Goal: Task Accomplishment & Management: Use online tool/utility

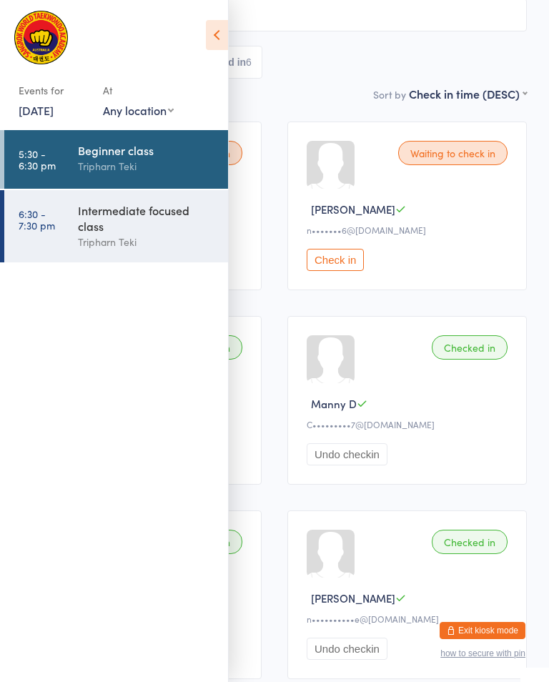
click at [94, 214] on div "Intermediate focused class" at bounding box center [147, 217] width 138 height 31
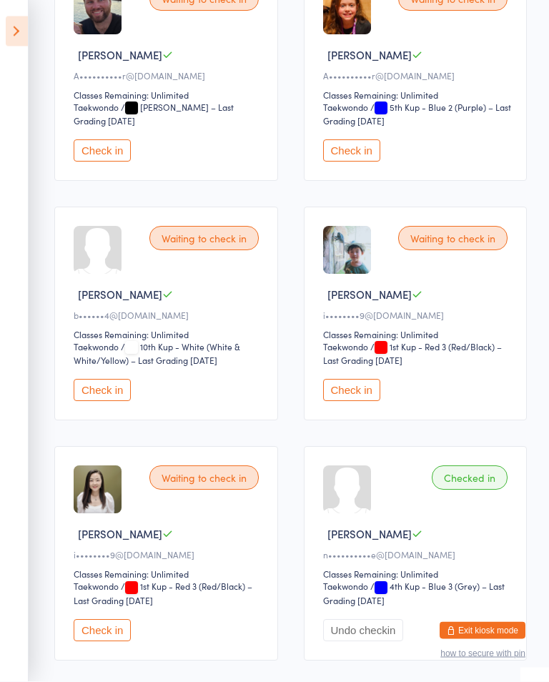
scroll to position [284, 0]
click at [350, 401] on button "Check in" at bounding box center [351, 390] width 57 height 22
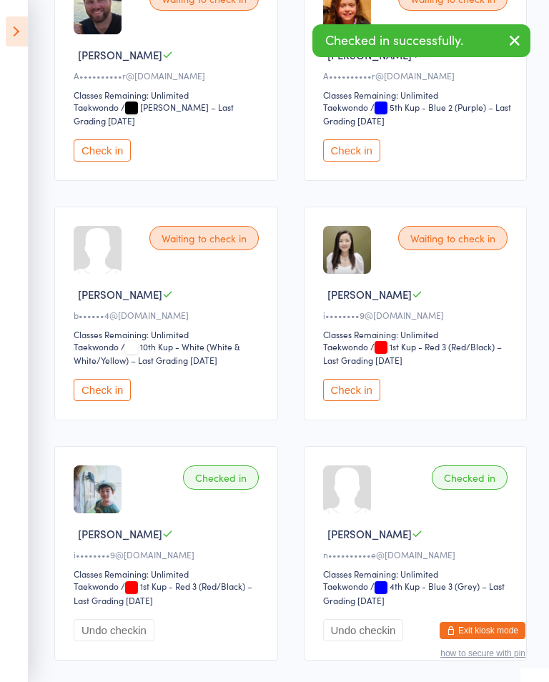
click at [358, 401] on button "Check in" at bounding box center [351, 390] width 57 height 22
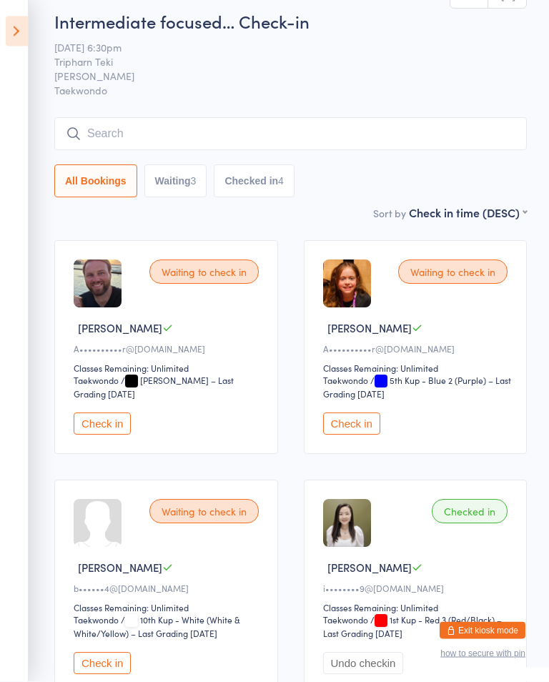
scroll to position [0, 0]
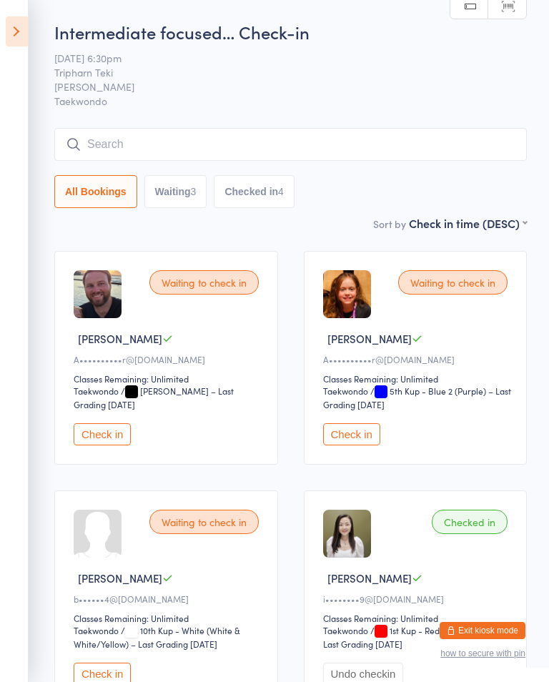
click at [379, 145] on input "search" at bounding box center [290, 144] width 472 height 33
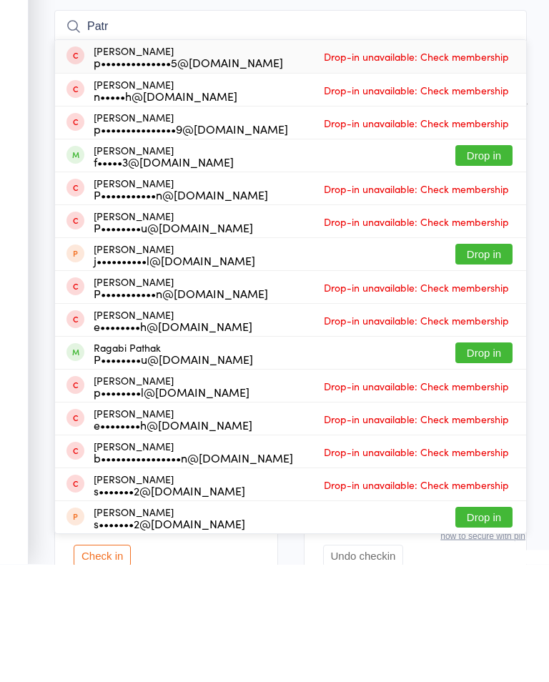
type input "Patr"
click at [467, 263] on button "Drop in" at bounding box center [483, 273] width 57 height 21
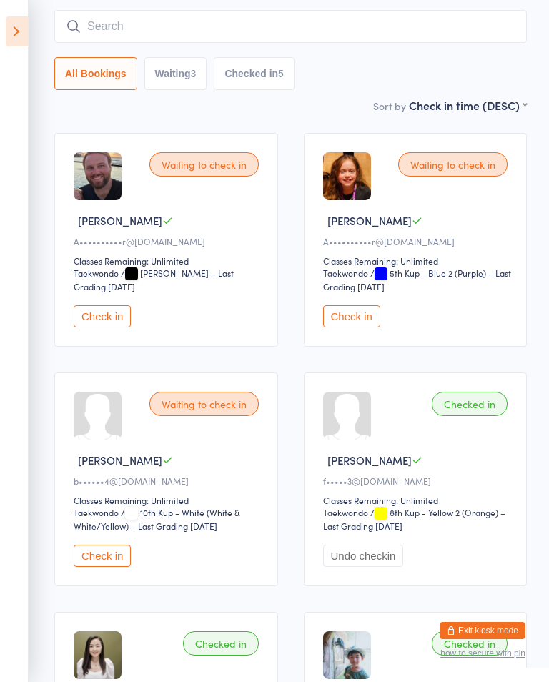
scroll to position [117, 0]
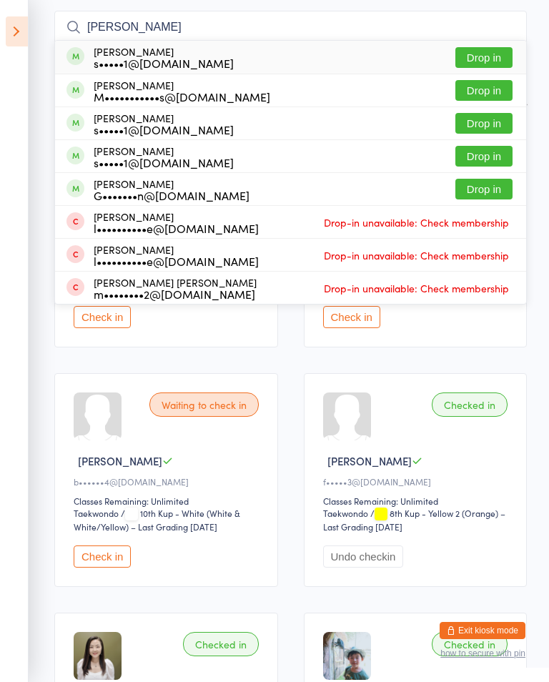
type input "[PERSON_NAME]"
click at [493, 51] on button "Drop in" at bounding box center [483, 57] width 57 height 21
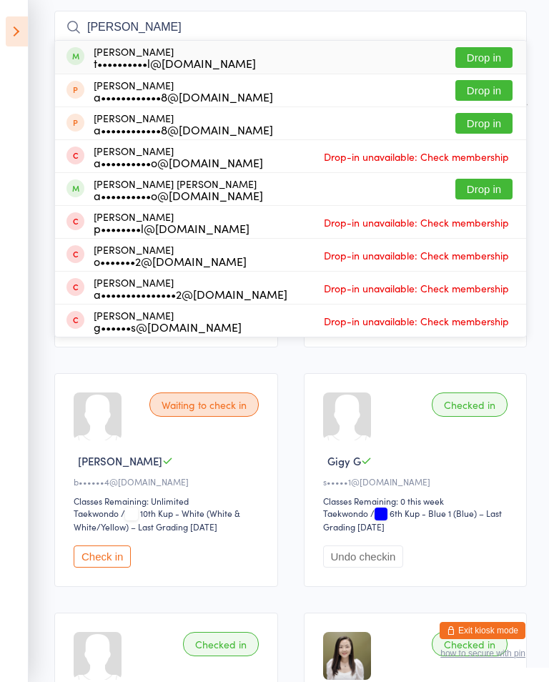
type input "[PERSON_NAME]"
click at [497, 55] on button "Drop in" at bounding box center [483, 57] width 57 height 21
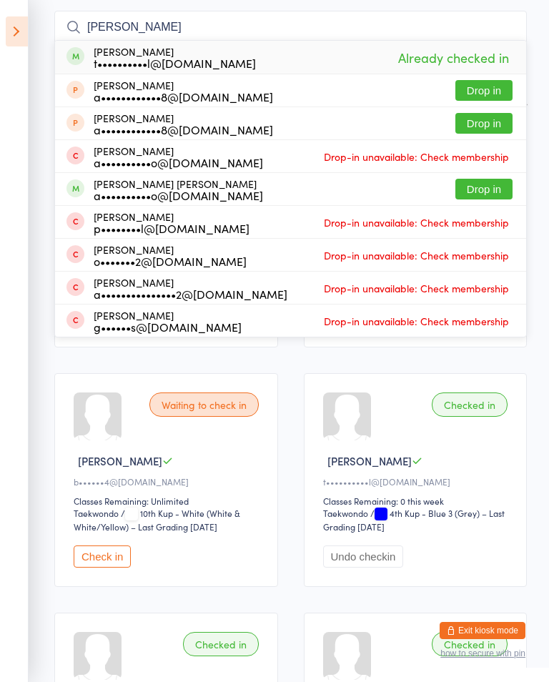
type input "[PERSON_NAME]"
click at [493, 189] on button "Drop in" at bounding box center [483, 189] width 57 height 21
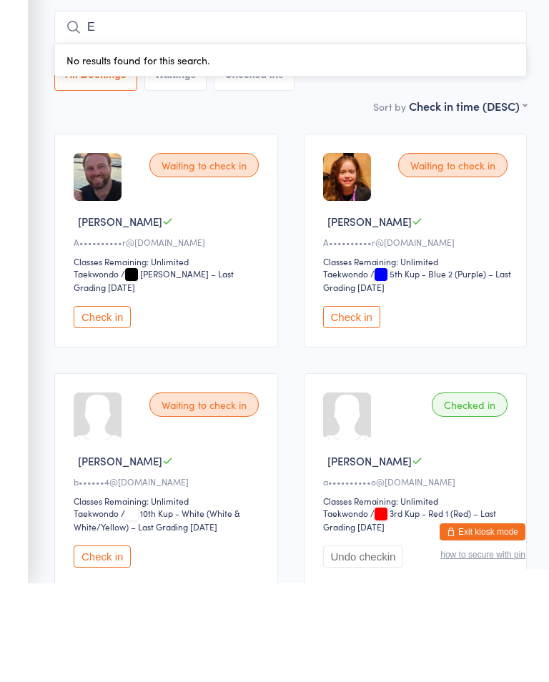
scroll to position [0, 0]
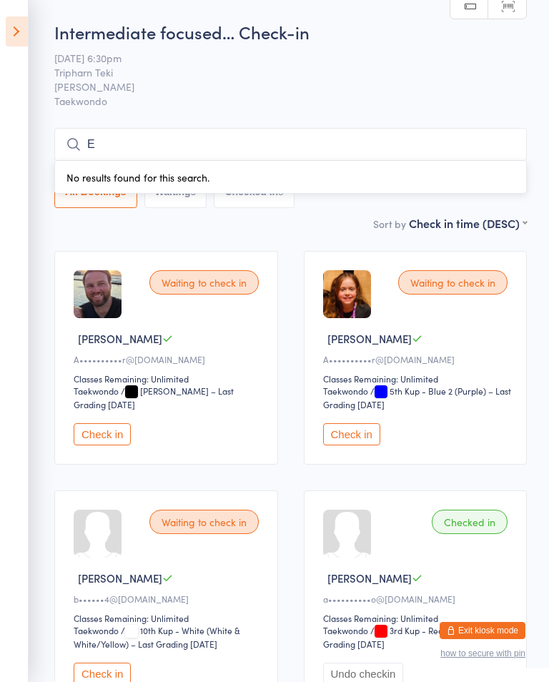
type input "E"
click at [22, 30] on icon at bounding box center [17, 31] width 22 height 30
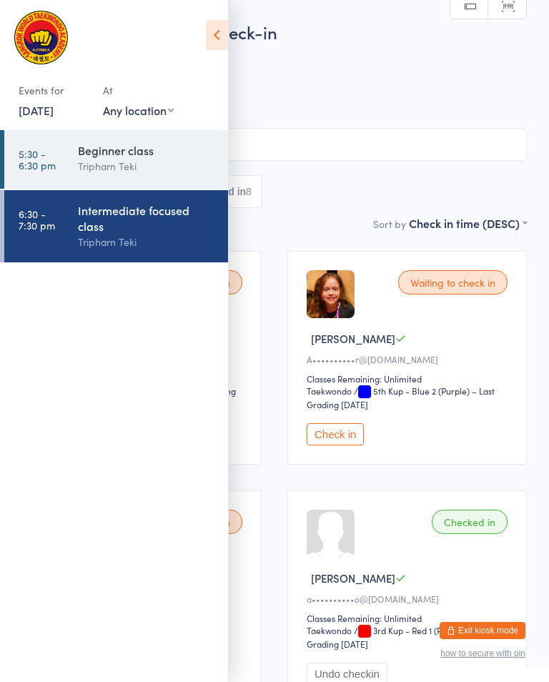
click at [45, 155] on time "5:30 - 6:30 pm" at bounding box center [37, 159] width 37 height 23
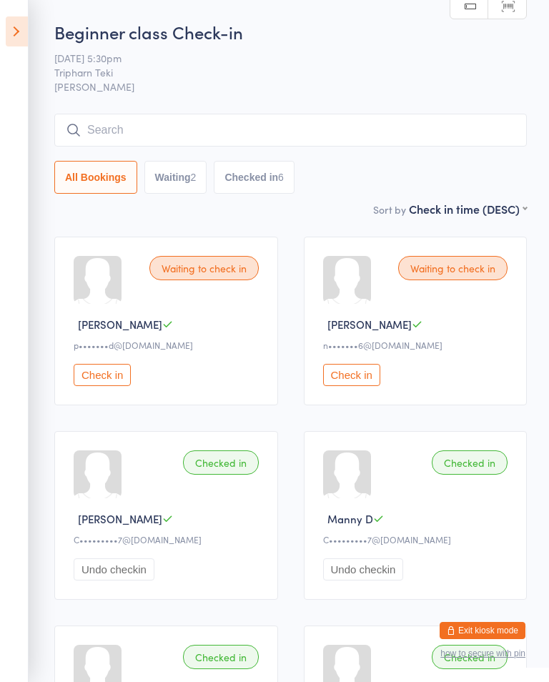
click at [14, 31] on icon at bounding box center [17, 31] width 22 height 30
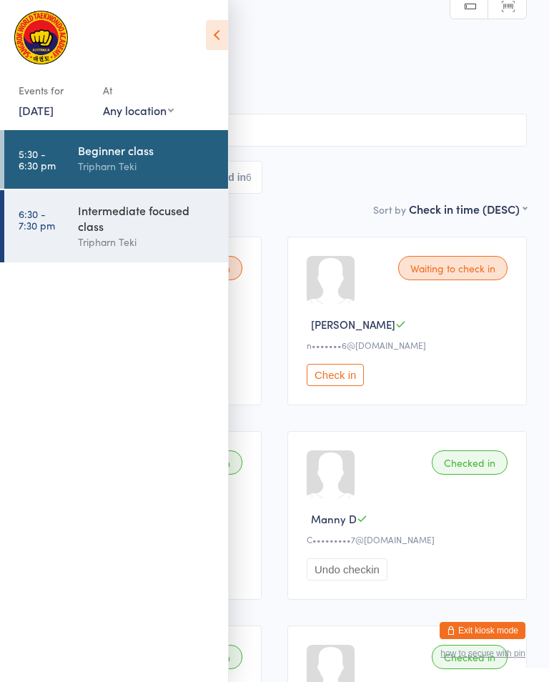
click at [71, 204] on link "6:30 - 7:30 pm Intermediate focused class [PERSON_NAME]" at bounding box center [116, 226] width 224 height 72
